Goal: Information Seeking & Learning: Understand process/instructions

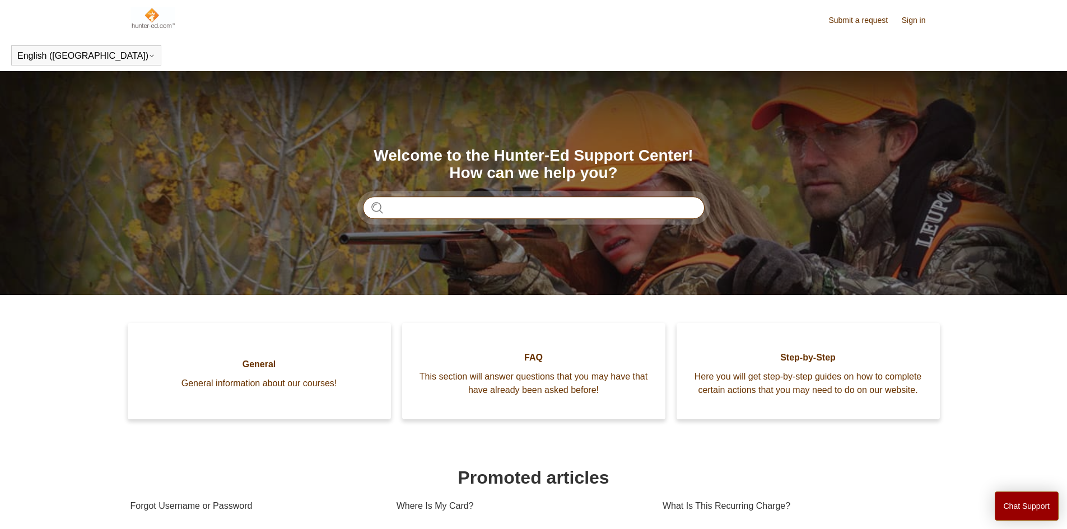
click at [391, 217] on input "Search" at bounding box center [534, 208] width 342 height 22
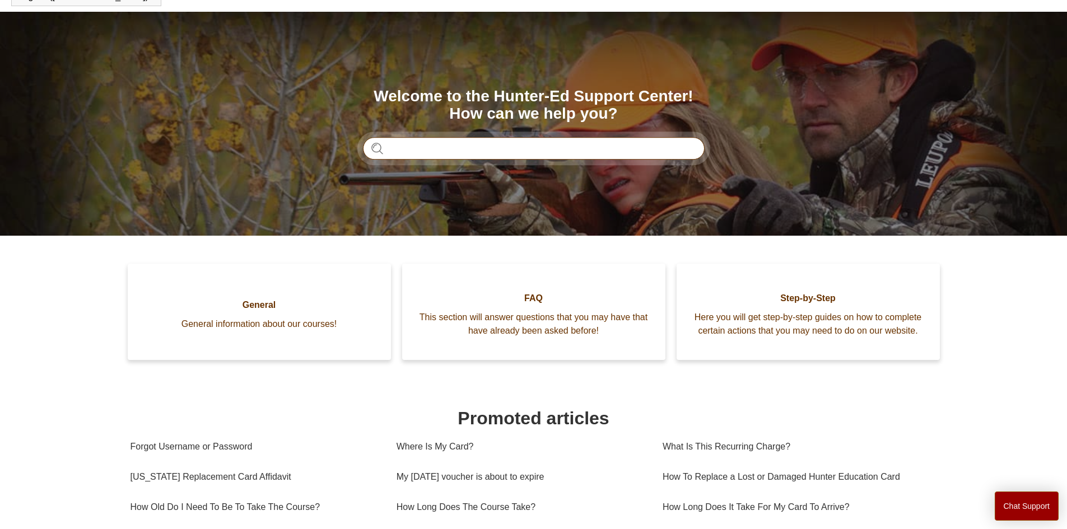
scroll to position [56, 0]
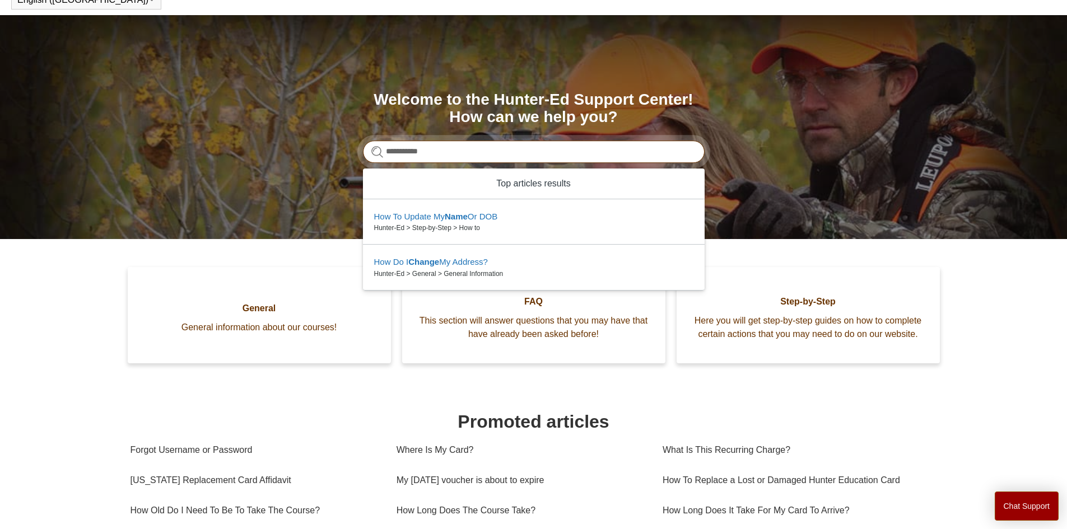
type input "**********"
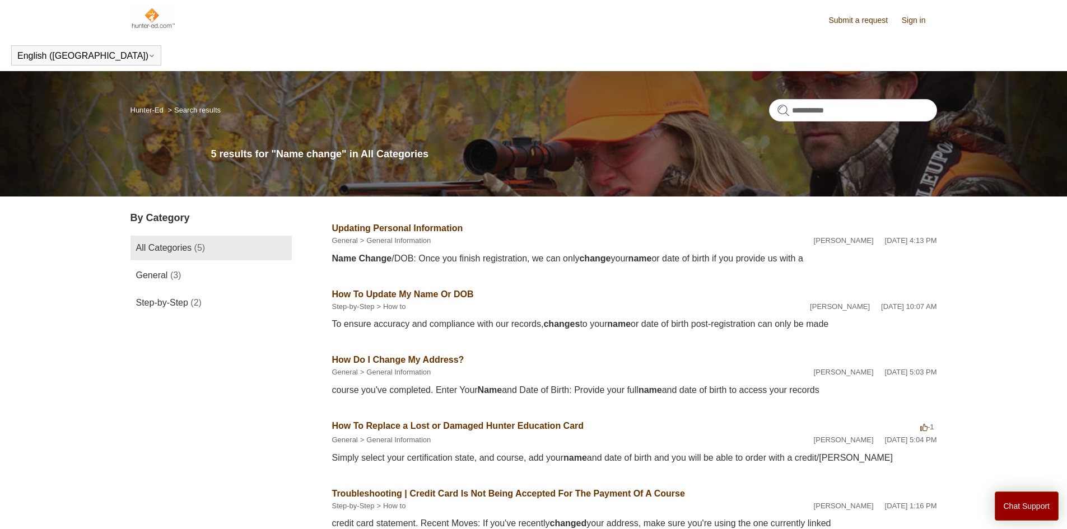
click at [446, 291] on link "How To Update My Name Or DOB" at bounding box center [403, 295] width 142 height 10
click at [385, 226] on link "Updating Personal Information" at bounding box center [397, 229] width 131 height 10
click at [433, 292] on link "How To Update My Name Or DOB" at bounding box center [403, 295] width 142 height 10
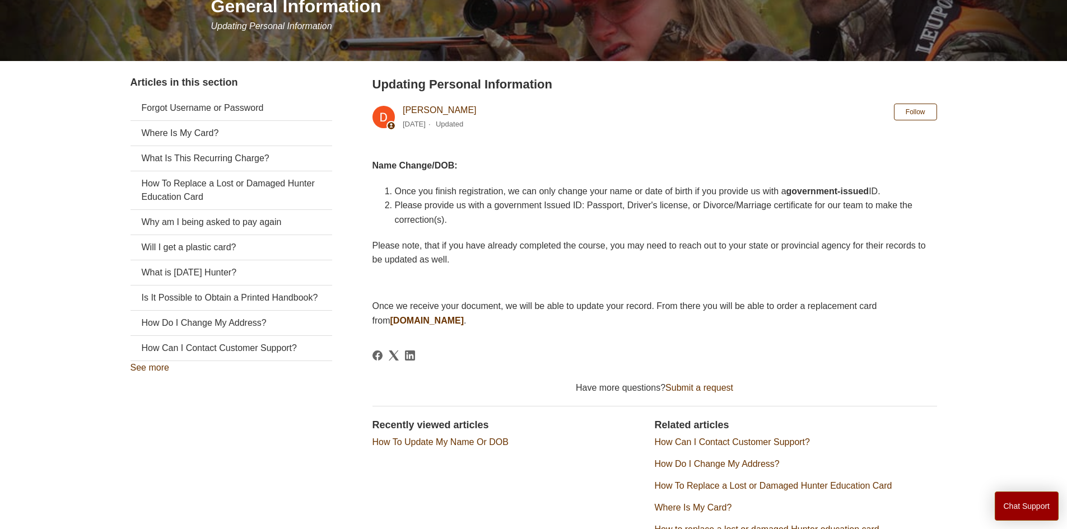
scroll to position [149, 0]
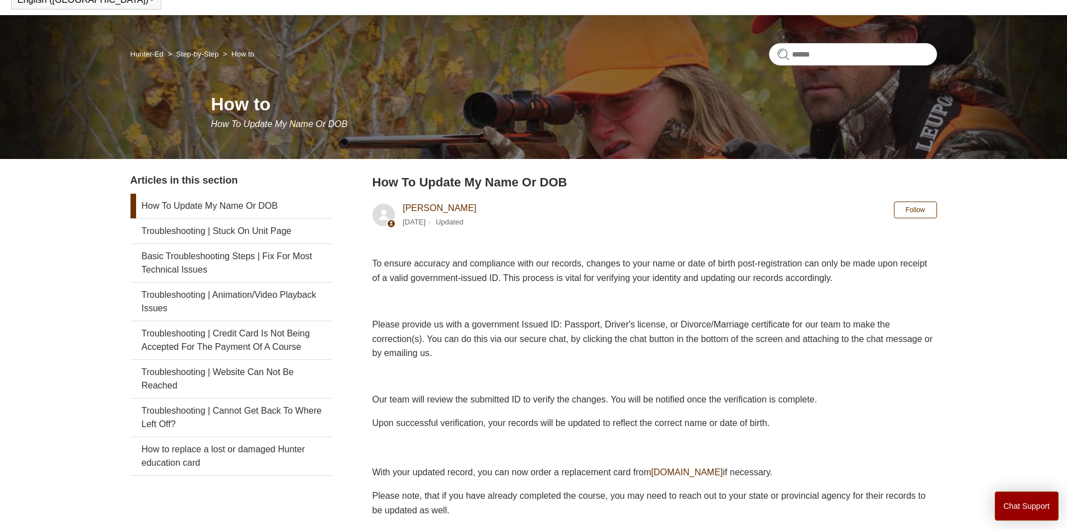
scroll to position [112, 0]
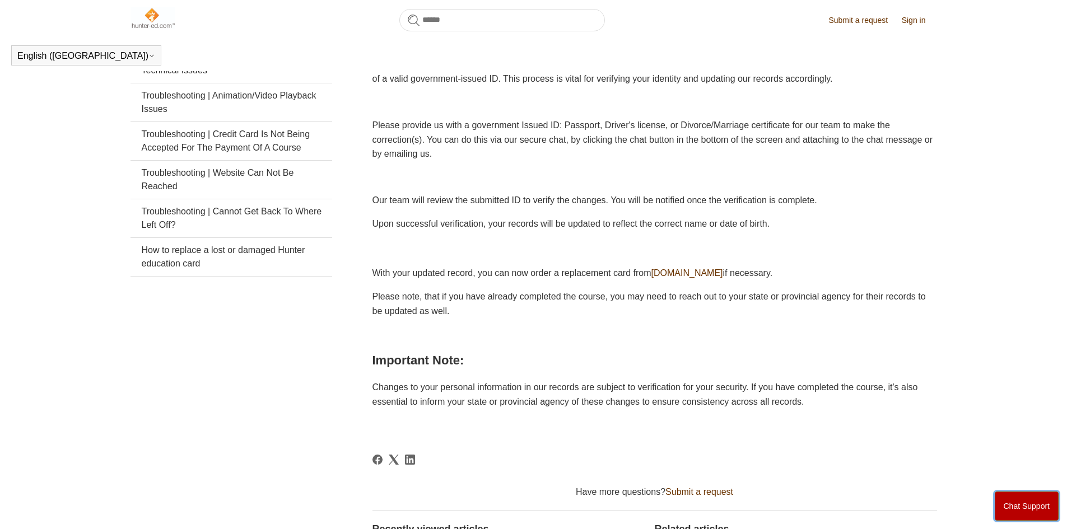
click at [1007, 505] on button "Chat Support" at bounding box center [1027, 506] width 64 height 29
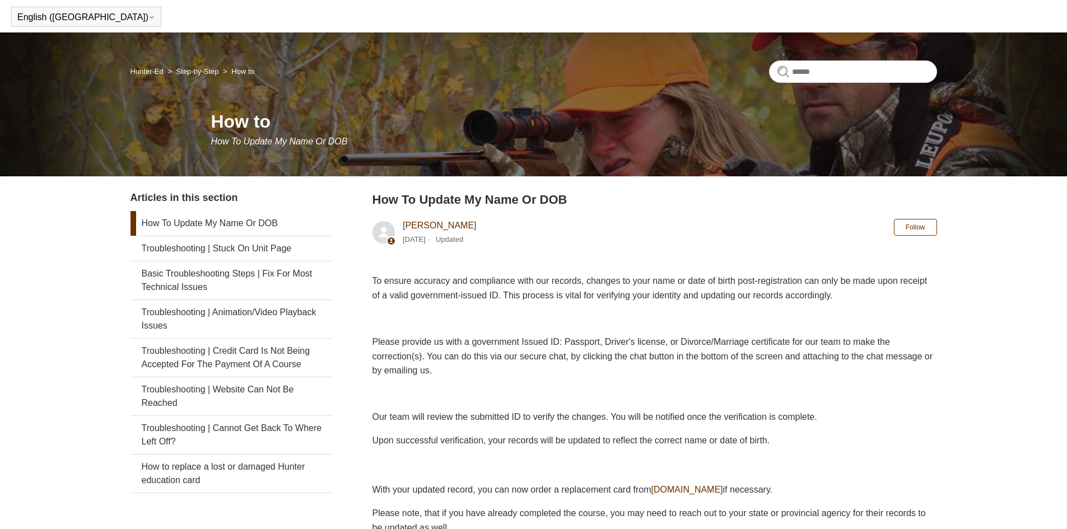
scroll to position [0, 0]
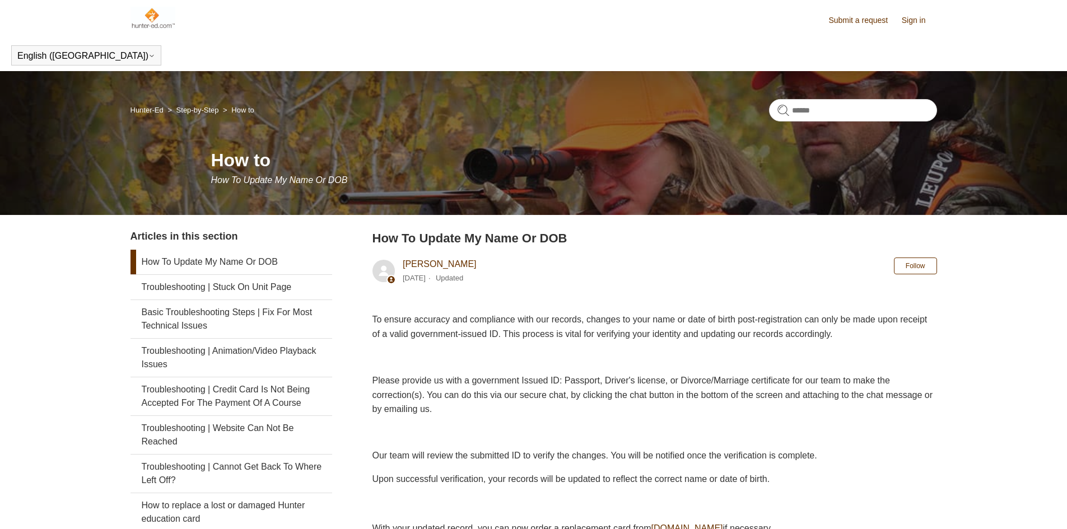
click at [161, 26] on img at bounding box center [153, 18] width 45 height 22
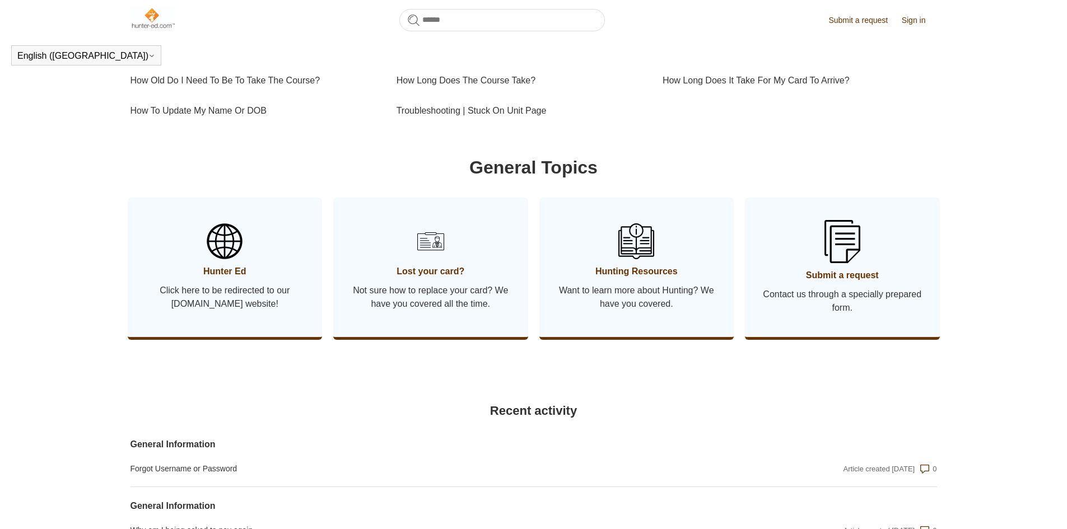
scroll to position [473, 0]
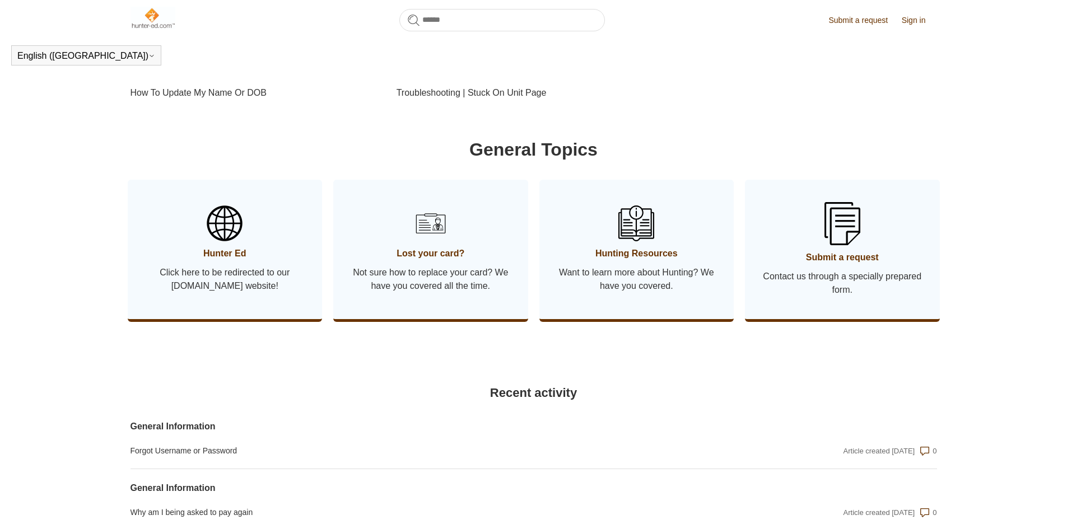
click at [441, 293] on span "Not sure how to replace your card? We have you covered all the time." at bounding box center [430, 279] width 161 height 27
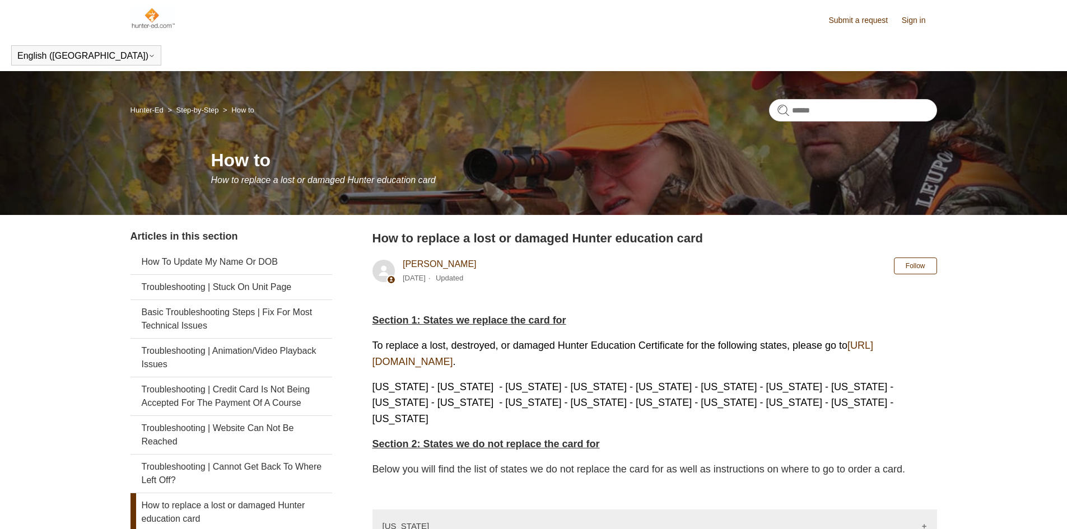
click at [466, 359] on link "https://ilostmycard.com/" at bounding box center [623, 353] width 501 height 27
